Goal: Transaction & Acquisition: Book appointment/travel/reservation

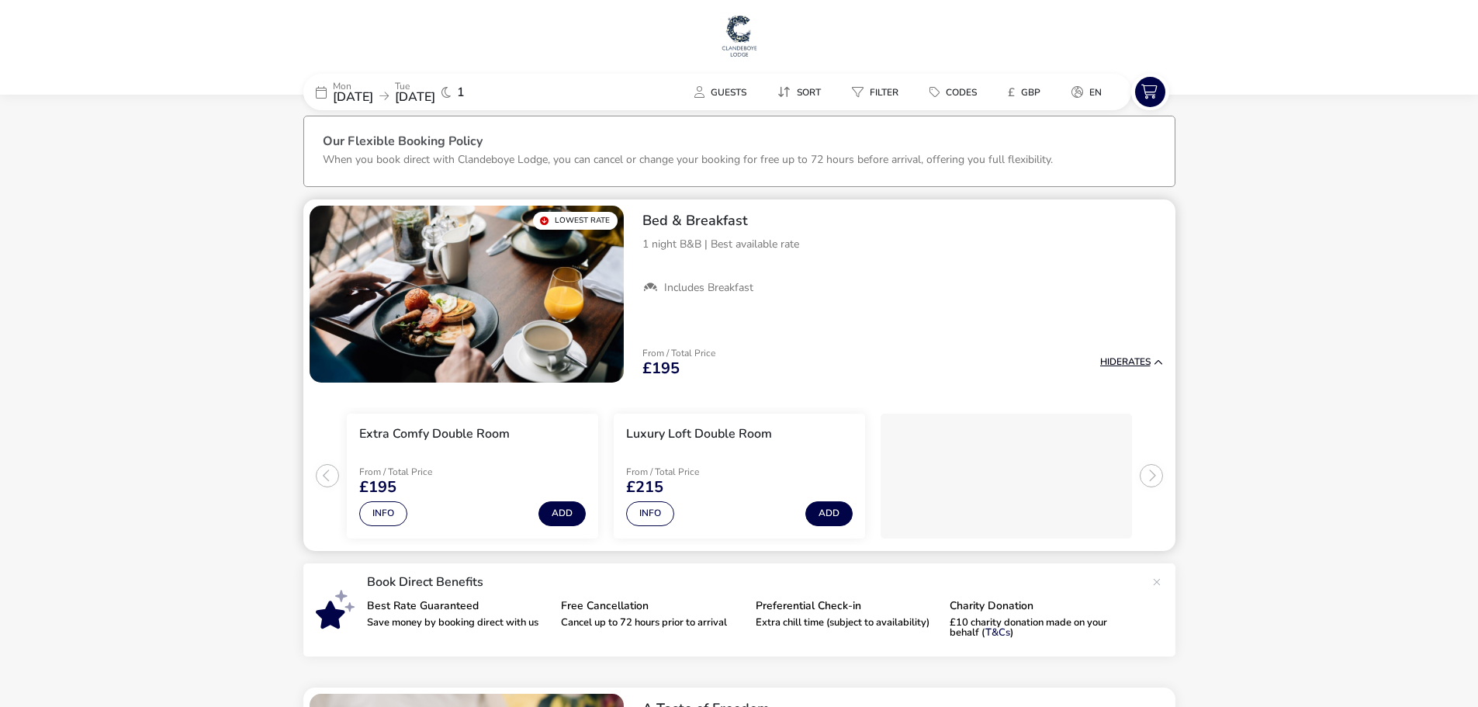
click at [1108, 353] on div "From / Total Price £195 Hide Rates" at bounding box center [902, 362] width 545 height 53
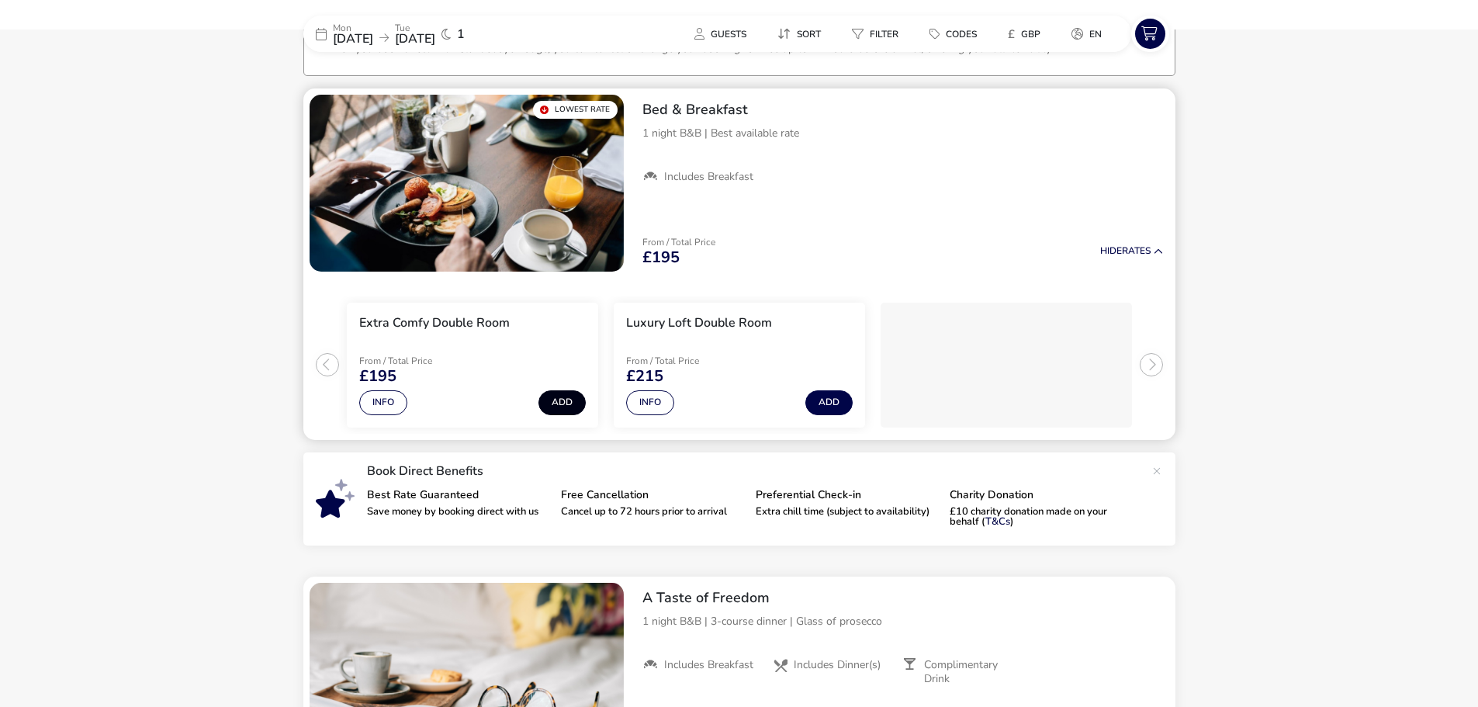
scroll to position [119, 0]
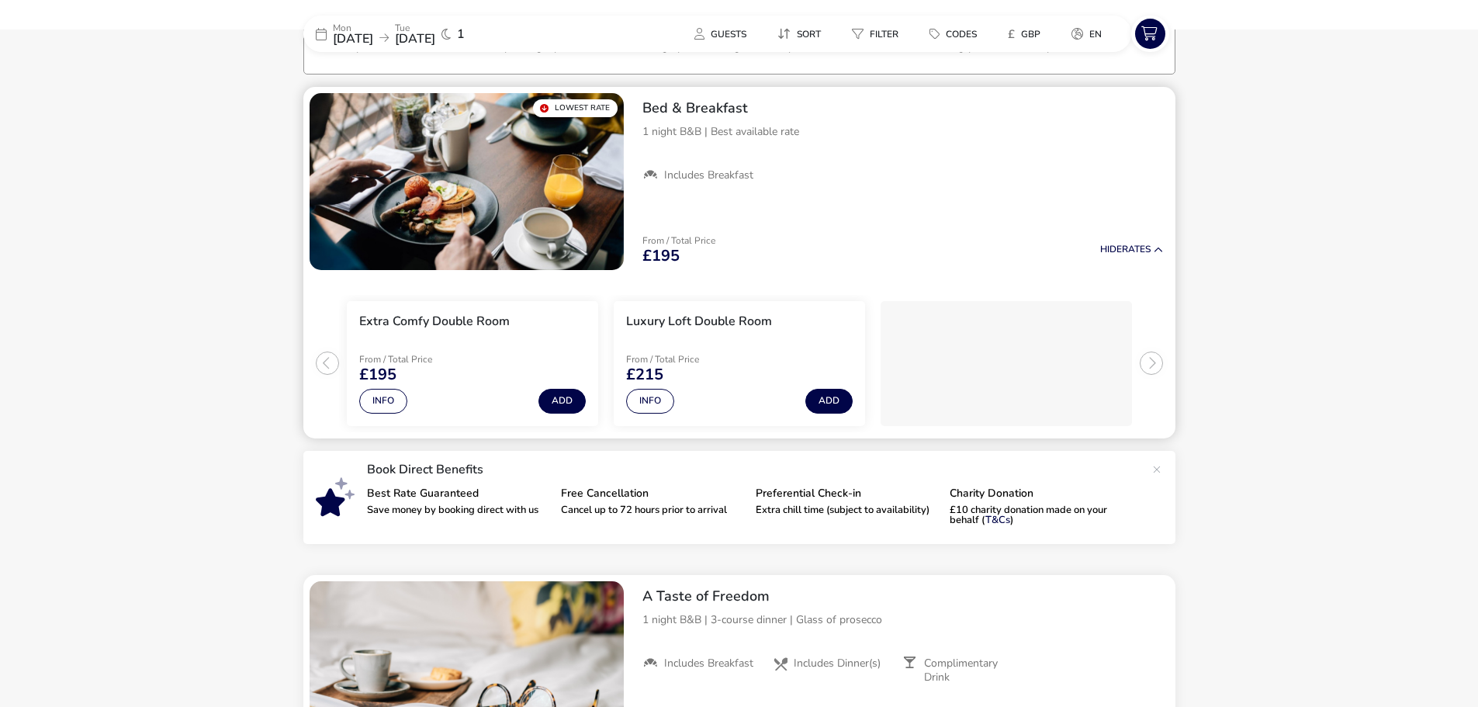
click at [596, 406] on li "Extra Comfy Double Room From / Total Price £195 Info Add" at bounding box center [472, 363] width 251 height 125
drag, startPoint x: 596, startPoint y: 404, endPoint x: 578, endPoint y: 401, distance: 18.1
click at [594, 403] on li "Extra Comfy Double Room From / Total Price £195 Info Add" at bounding box center [472, 363] width 251 height 125
click at [572, 401] on button "Add" at bounding box center [561, 401] width 47 height 25
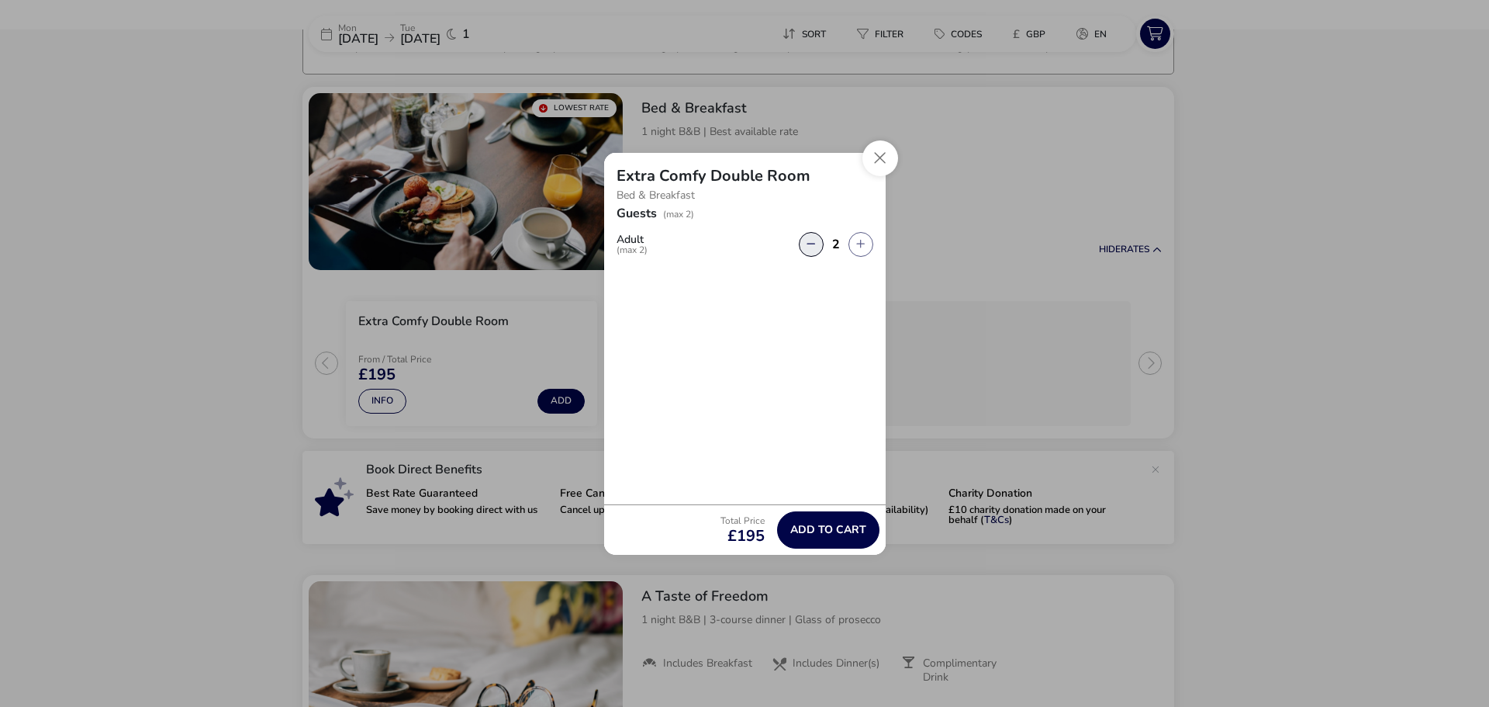
click at [808, 245] on button "button" at bounding box center [811, 244] width 25 height 25
type input "1"
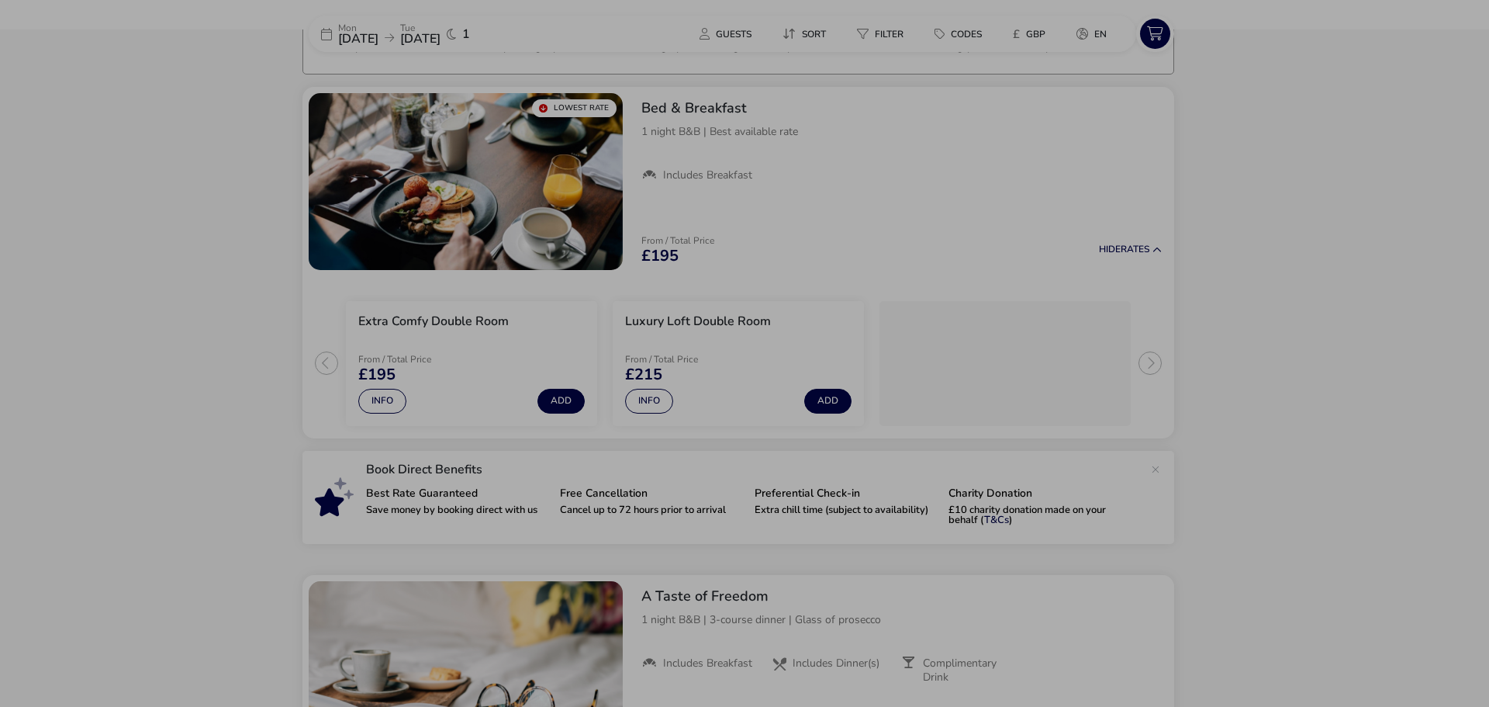
click at [1118, 259] on div "Extra Comfy Double Room Bed & Breakfast Guests (max 2) Adult (max 2) 1 Total Pr…" at bounding box center [744, 353] width 1489 height 707
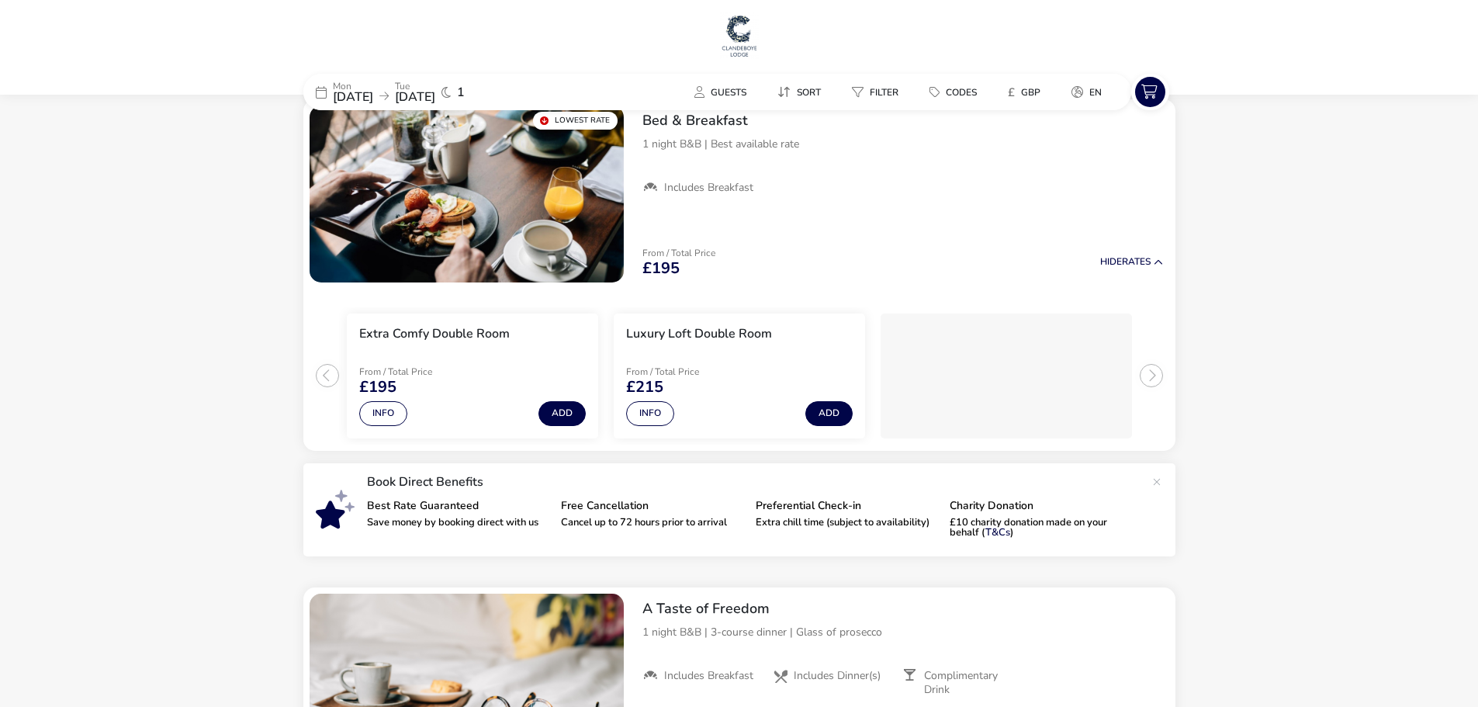
scroll to position [0, 0]
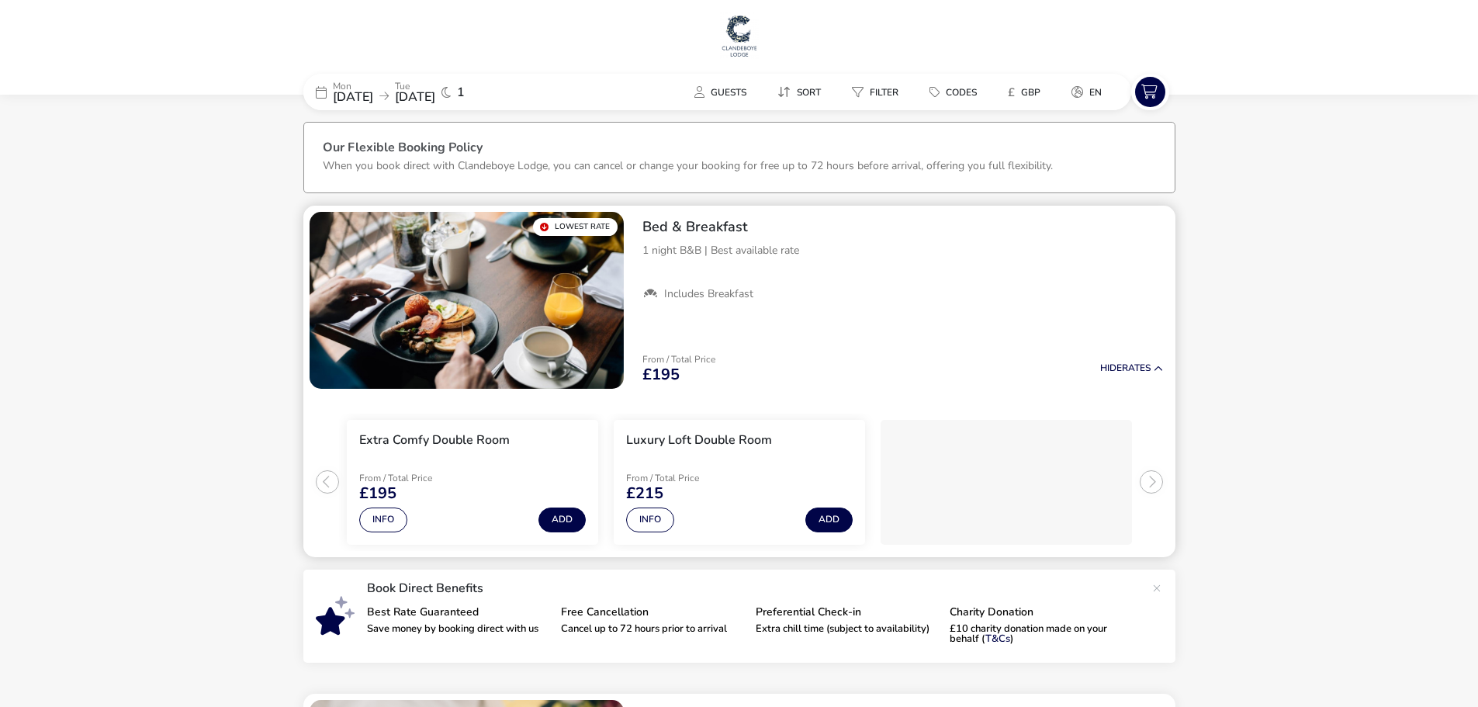
click at [1148, 473] on ul "Extra Comfy Double Room From / Total Price £195 Info Add Luxury Loft Double Roo…" at bounding box center [739, 476] width 872 height 162
